Goal: Task Accomplishment & Management: Use online tool/utility

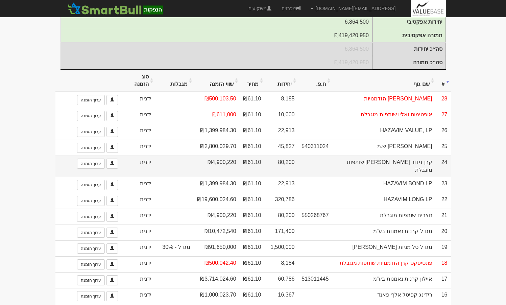
scroll to position [135, 0]
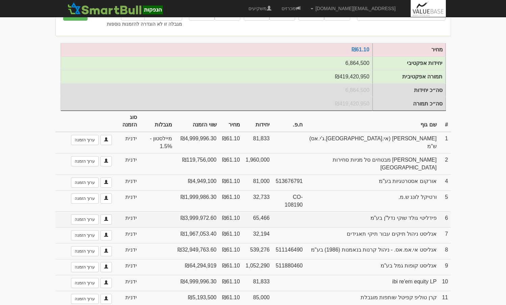
scroll to position [43, 0]
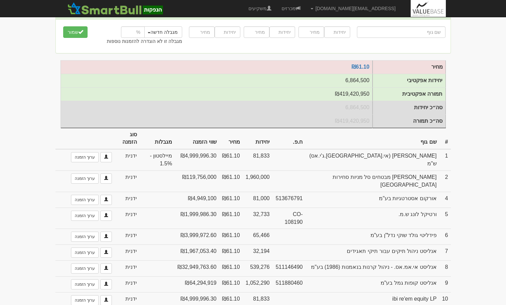
click at [445, 140] on th "#" at bounding box center [445, 138] width 11 height 21
click at [446, 141] on th "#" at bounding box center [445, 138] width 11 height 21
click at [447, 137] on th "#" at bounding box center [445, 138] width 11 height 21
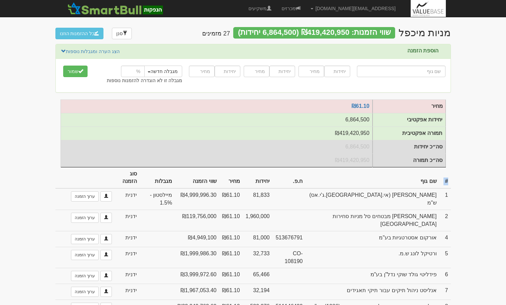
scroll to position [0, 0]
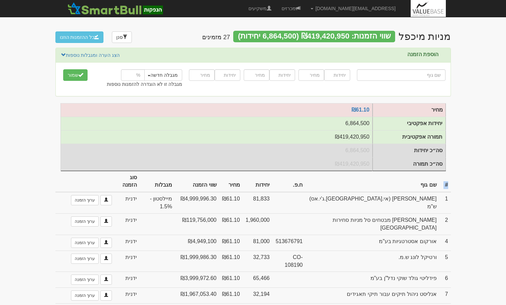
click at [449, 184] on th "#" at bounding box center [445, 181] width 11 height 21
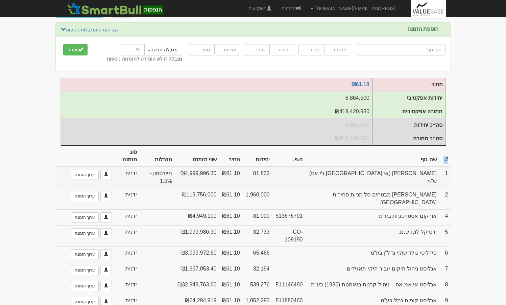
scroll to position [135, 0]
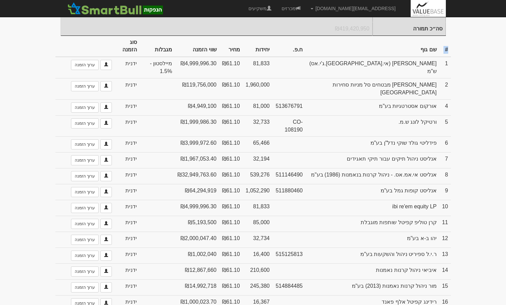
click at [448, 46] on th "#" at bounding box center [445, 46] width 11 height 21
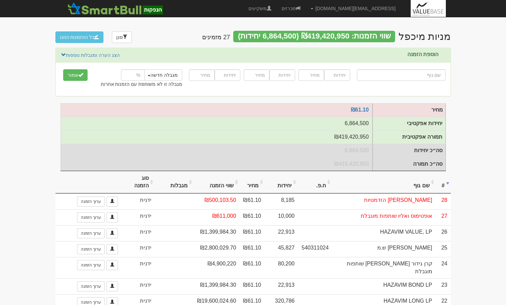
click at [448, 187] on th "#" at bounding box center [443, 182] width 15 height 23
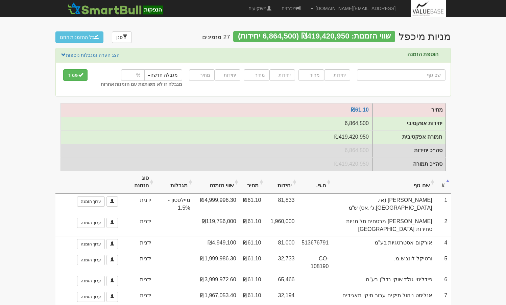
click at [448, 187] on th "#" at bounding box center [443, 182] width 15 height 23
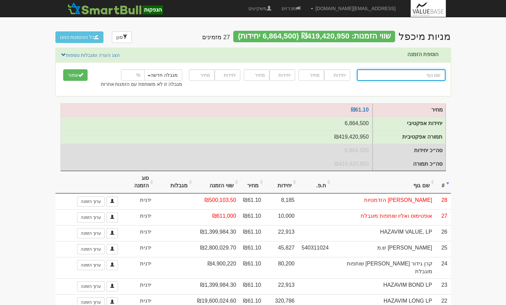
click at [416, 77] on input "text" at bounding box center [401, 74] width 89 height 11
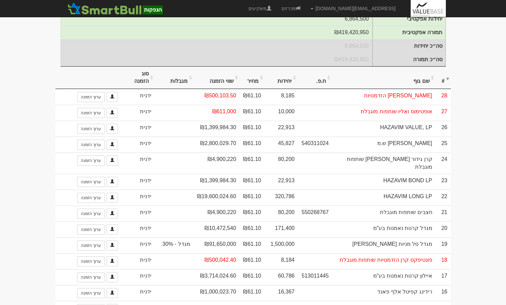
scroll to position [101, 0]
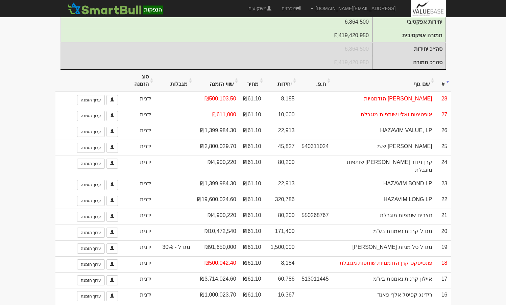
click at [420, 89] on th "שם גוף" at bounding box center [383, 81] width 103 height 23
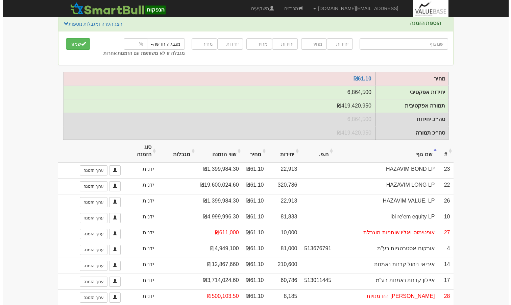
scroll to position [0, 0]
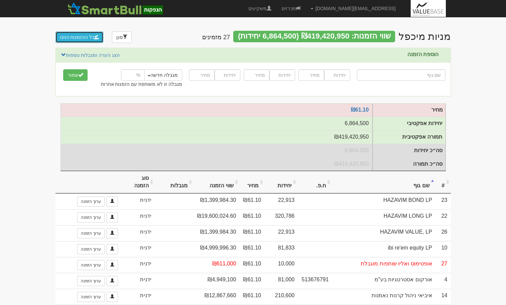
click at [86, 41] on button "כל ההזמנות הוזנו" at bounding box center [79, 36] width 48 height 11
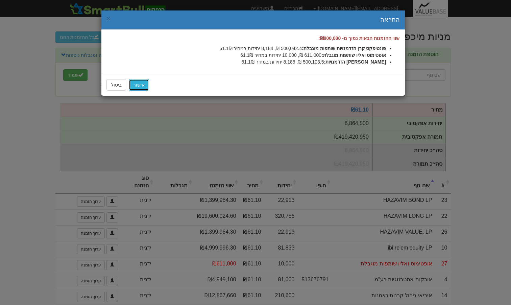
click at [138, 87] on link "אישור" at bounding box center [139, 84] width 20 height 11
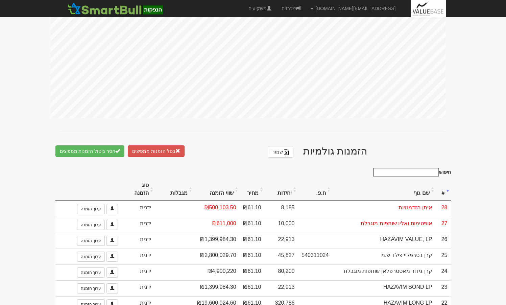
scroll to position [338, 0]
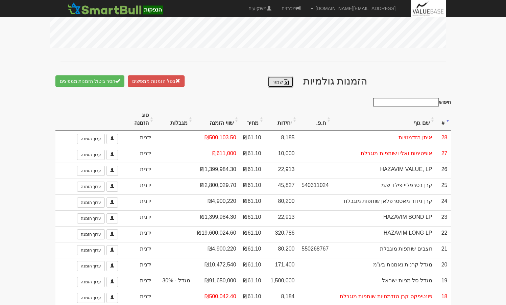
click at [270, 79] on link "שמור" at bounding box center [281, 81] width 26 height 11
